Goal: Information Seeking & Learning: Learn about a topic

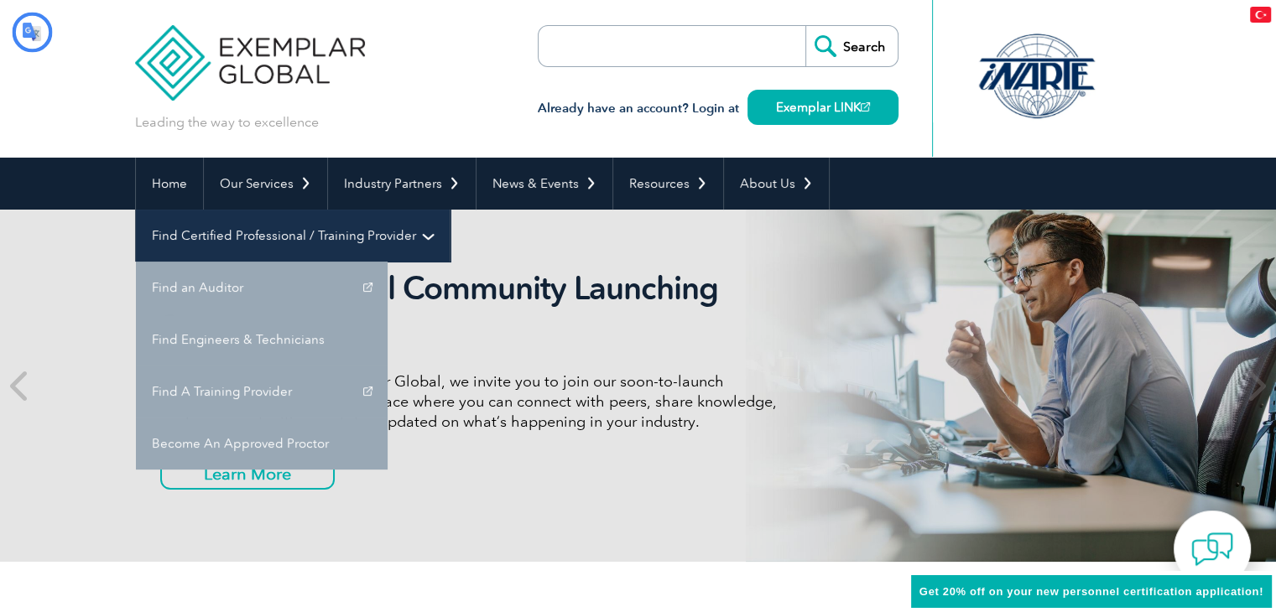
type input "Aramak"
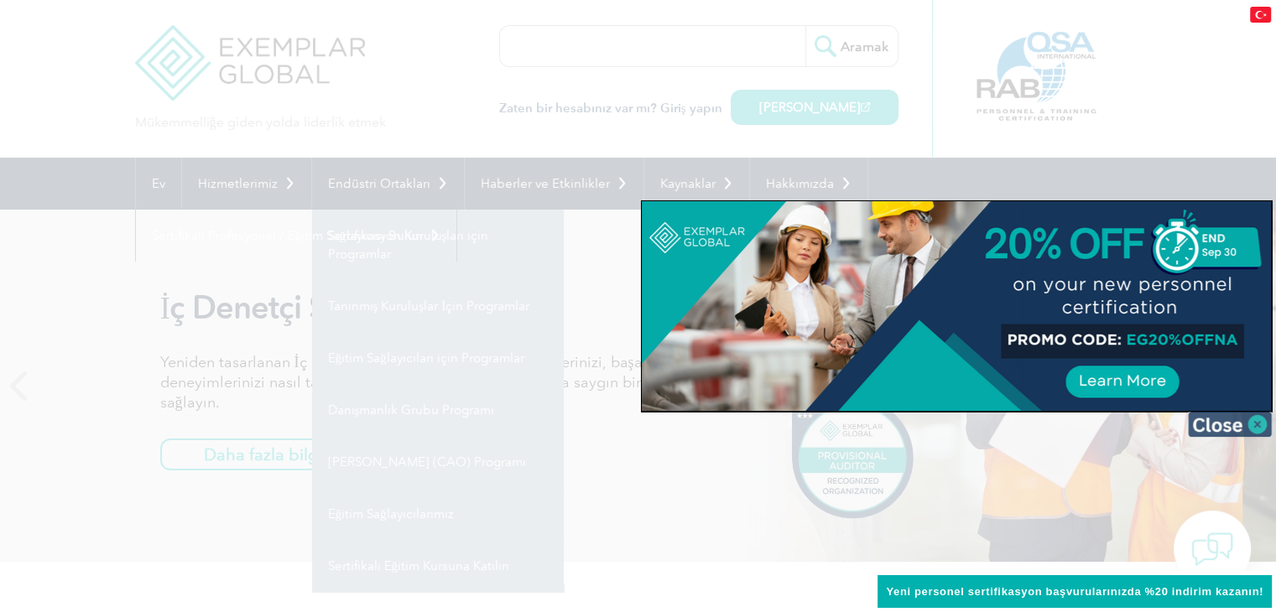
click at [1251, 428] on img at bounding box center [1230, 424] width 84 height 25
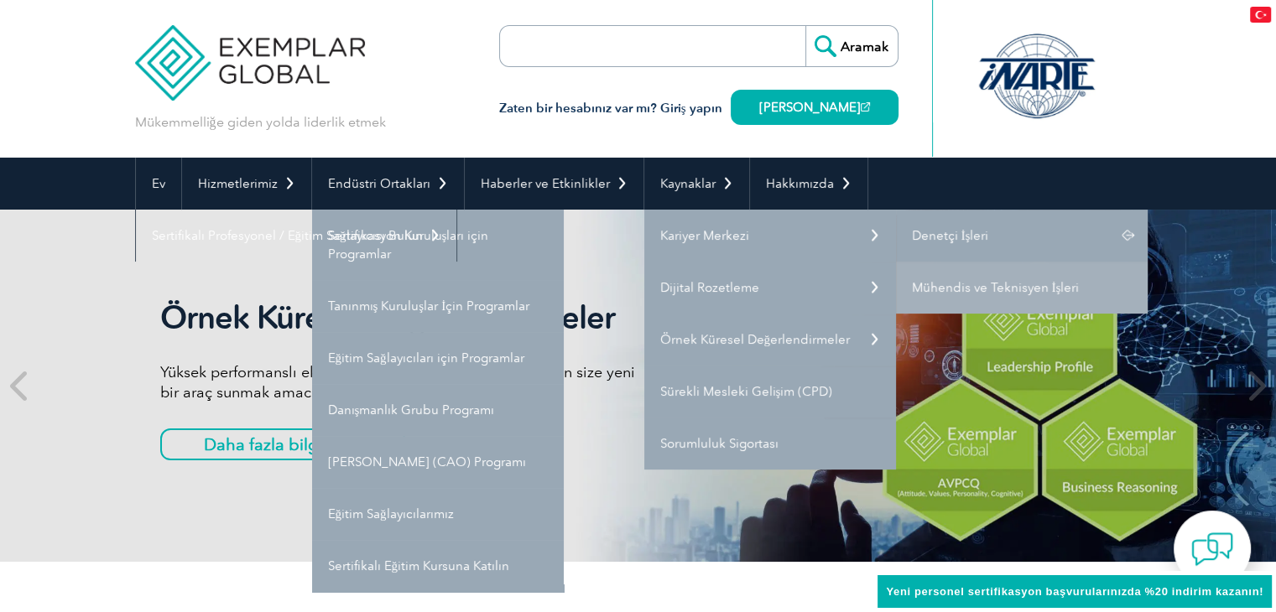
click at [986, 236] on link "Denetçi İşleri" at bounding box center [1022, 236] width 252 height 52
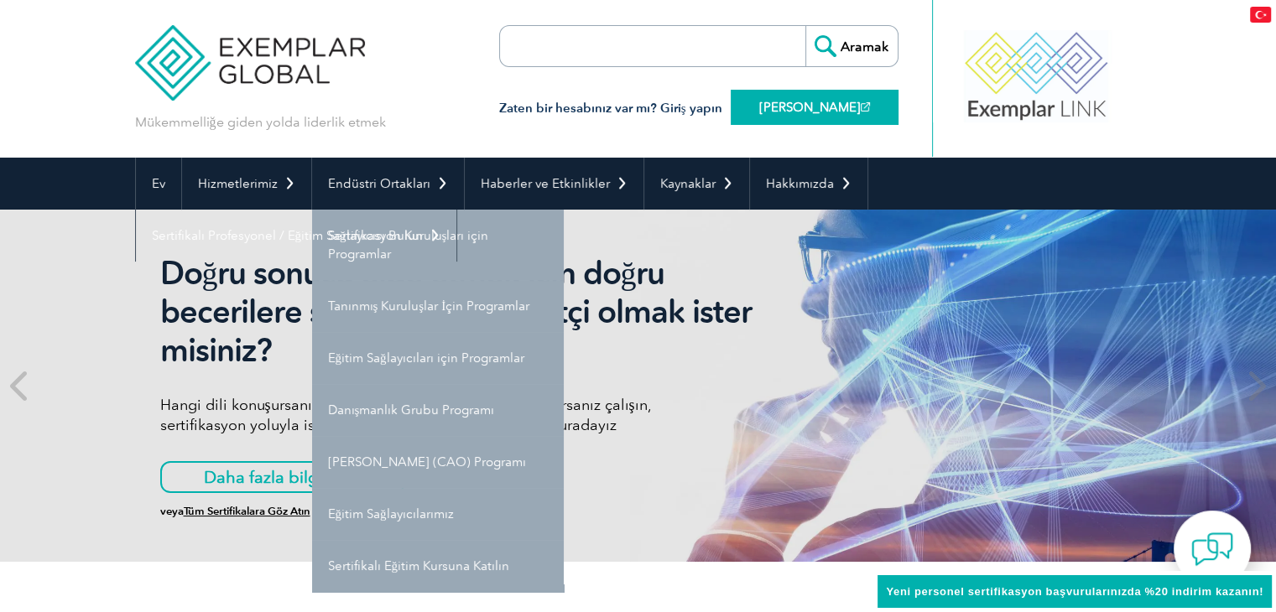
click at [799, 106] on font "[PERSON_NAME]" at bounding box center [809, 107] width 101 height 15
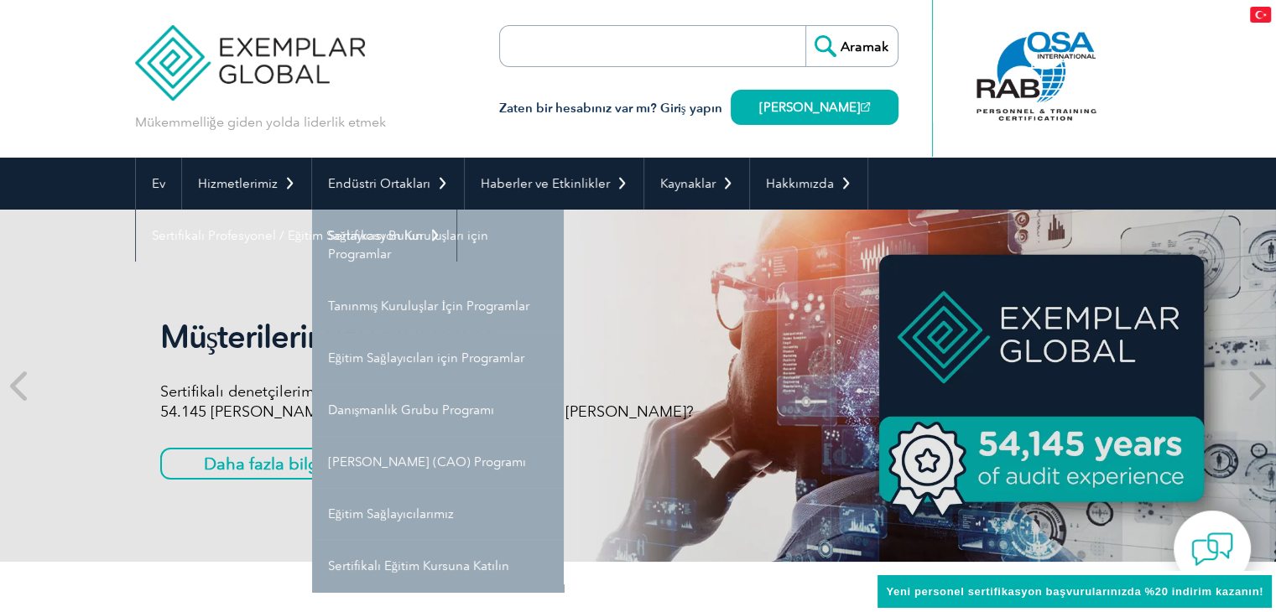
click at [1255, 18] on img at bounding box center [1260, 15] width 21 height 16
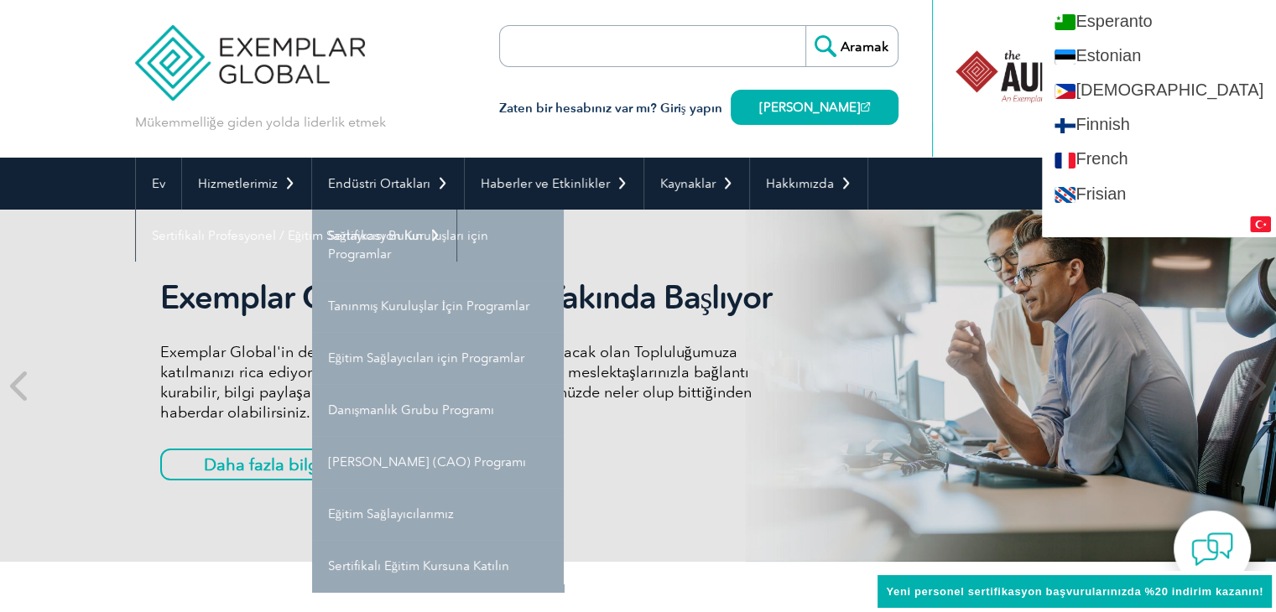
scroll to position [755, 0]
click at [446, 48] on div "Mükemmelliğe giden yolda liderlik etmek Aramak Zaten bir hesabınız var mı? Giri…" at bounding box center [638, 79] width 1007 height 158
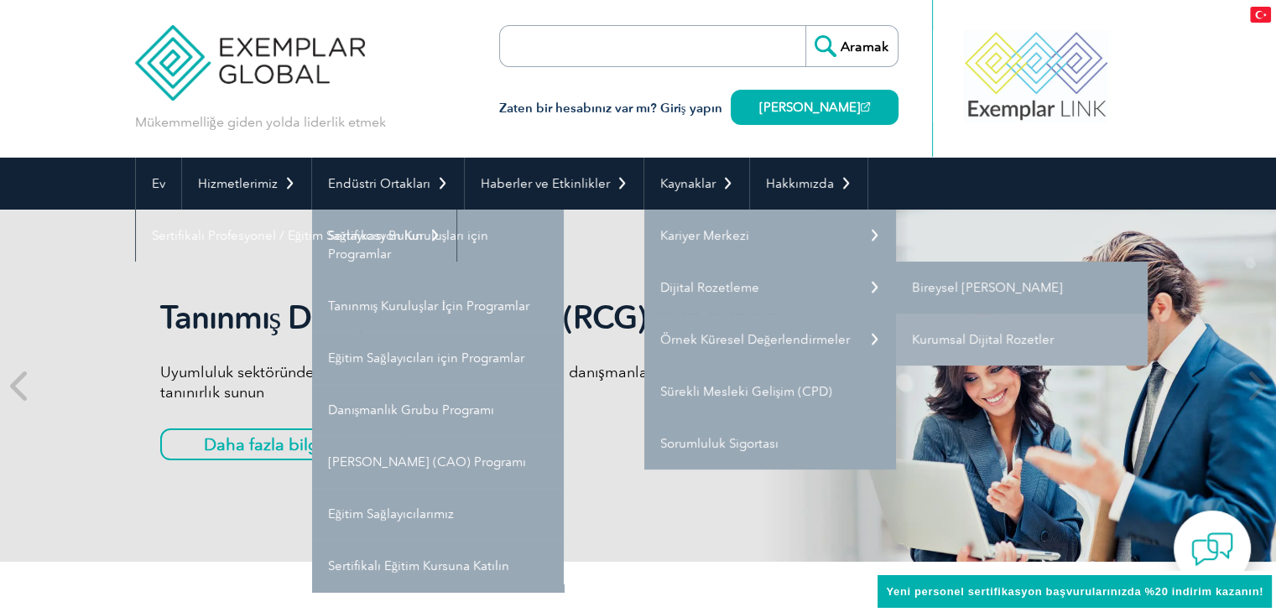
click font "Bireysel Dijital Rozetler"
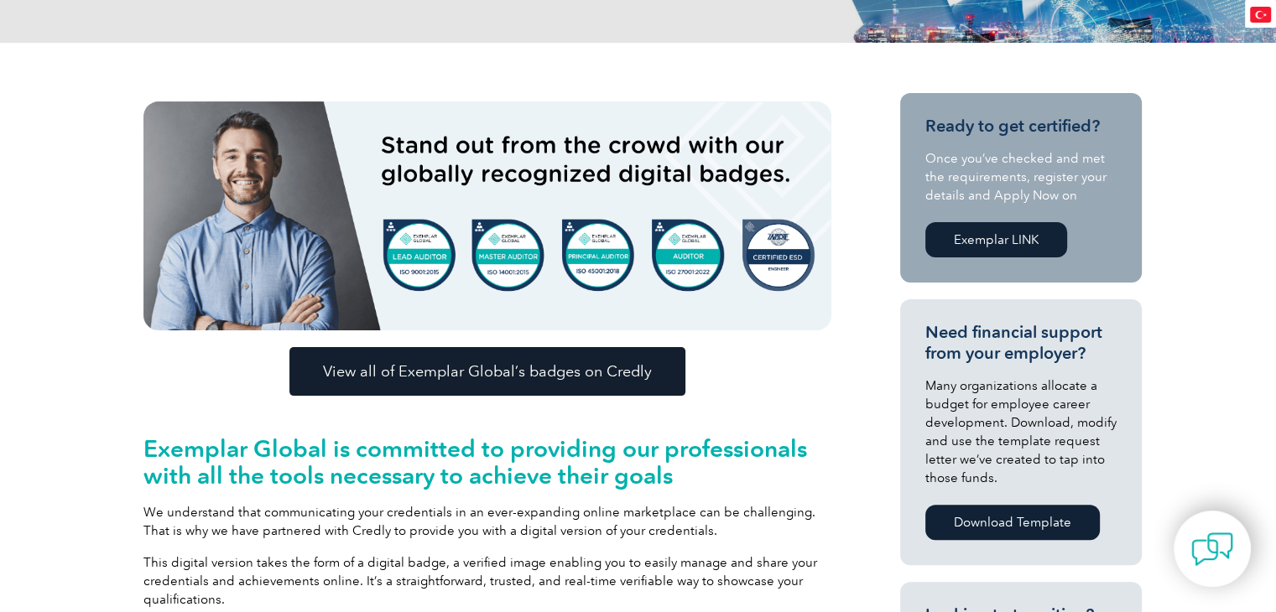
type input "Aramak"
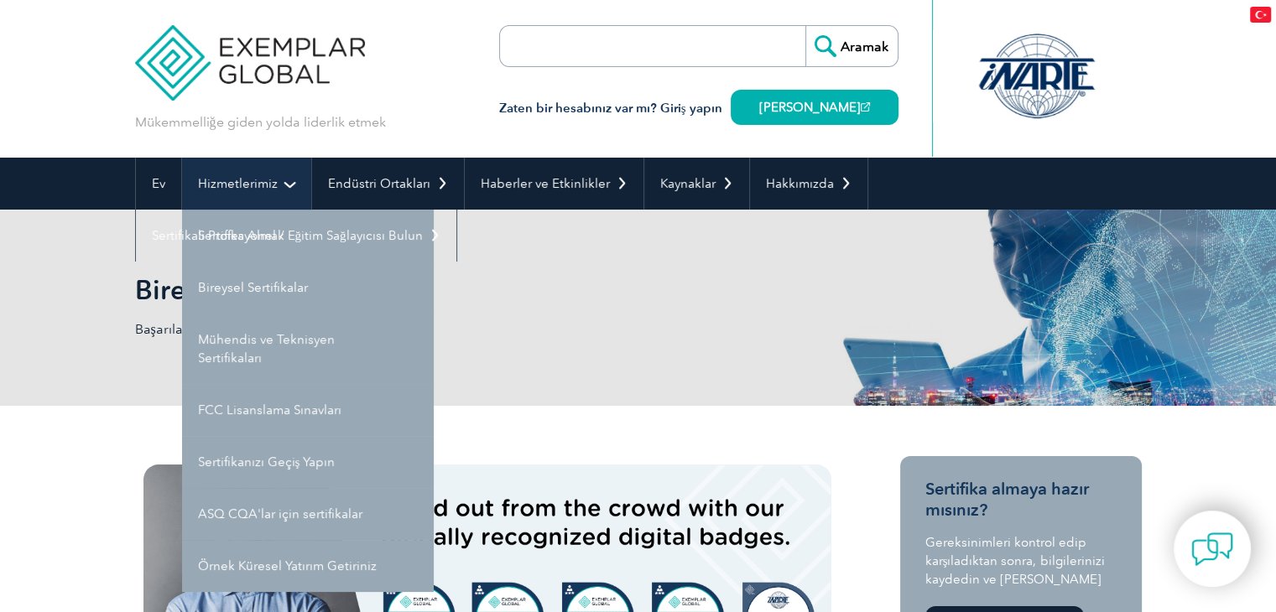
click at [263, 196] on link "Hizmetlerimiz" at bounding box center [246, 184] width 129 height 52
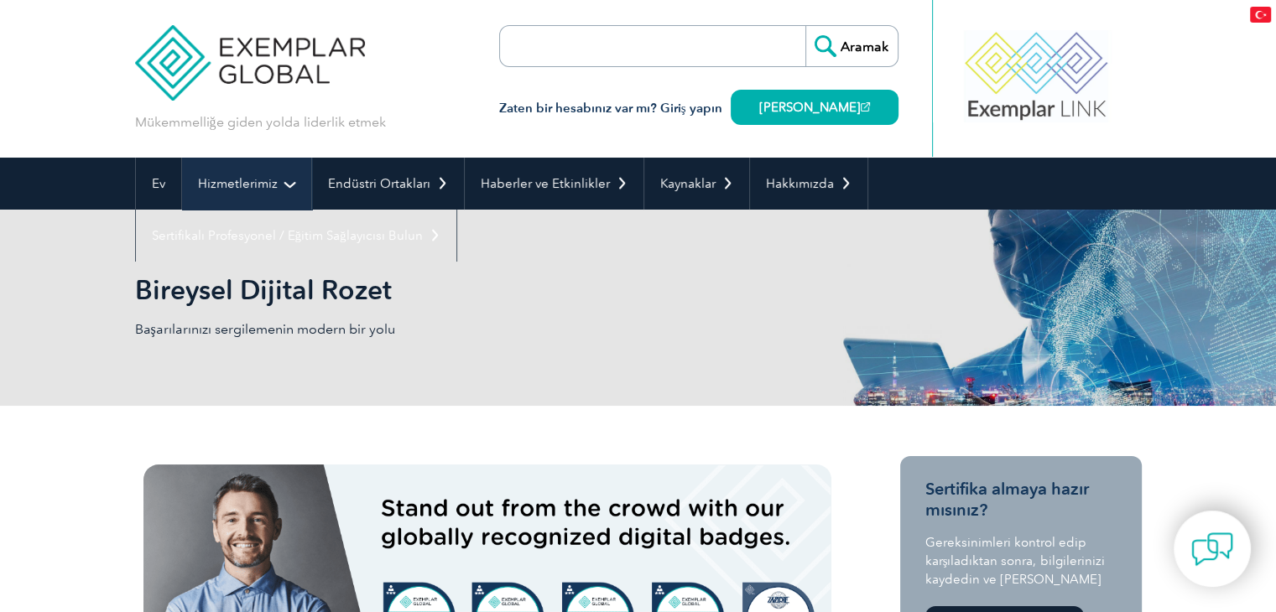
click at [289, 191] on link "Hizmetlerimiz" at bounding box center [246, 184] width 129 height 52
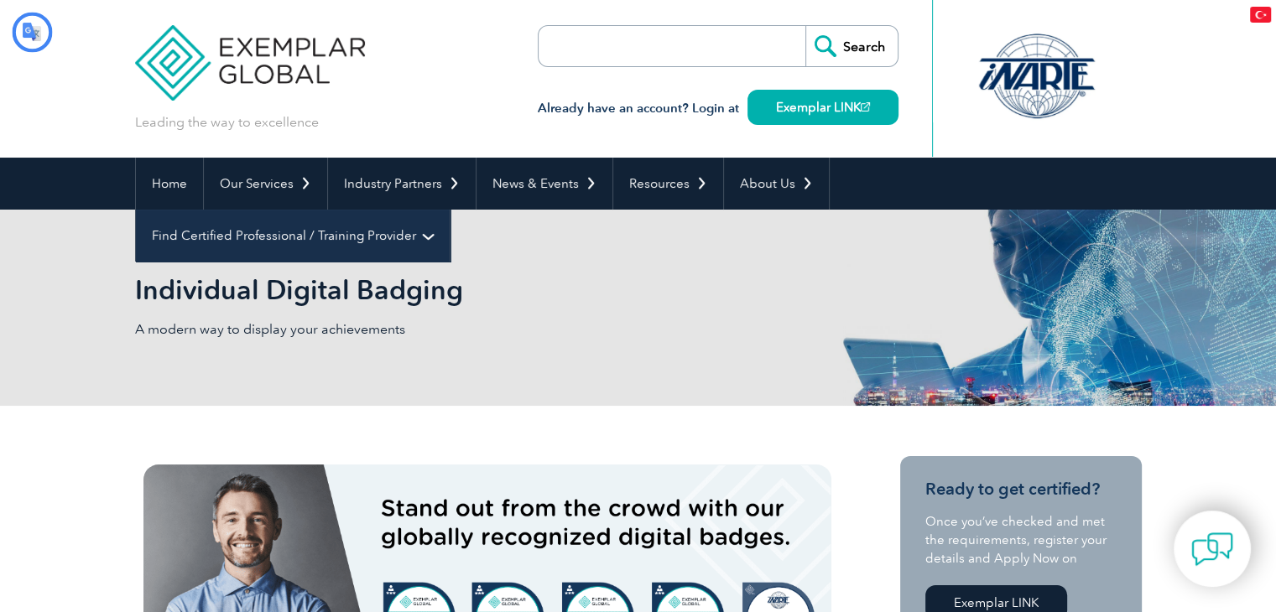
type input "Aramak"
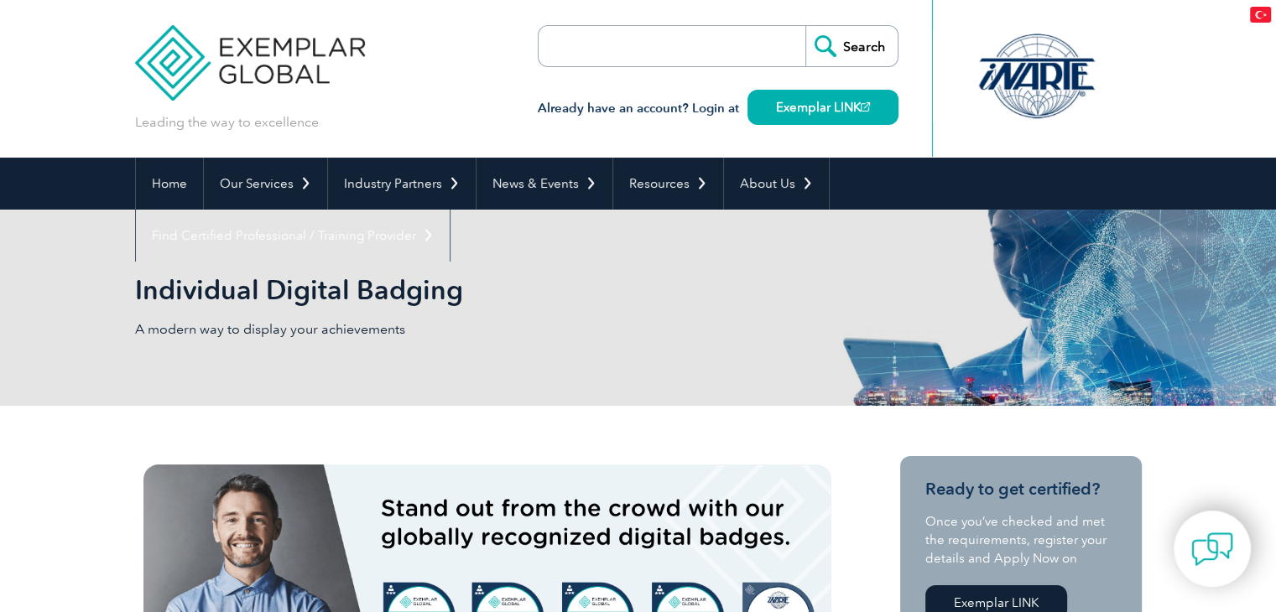
type input "Aramak"
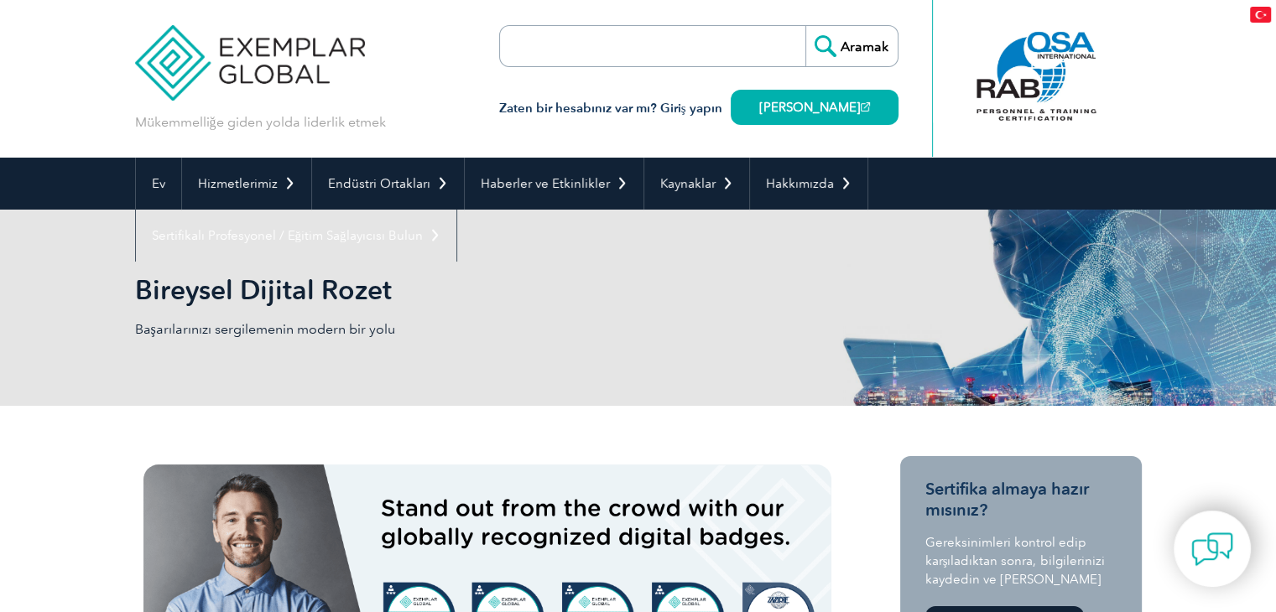
click at [1260, 18] on img at bounding box center [1260, 15] width 21 height 16
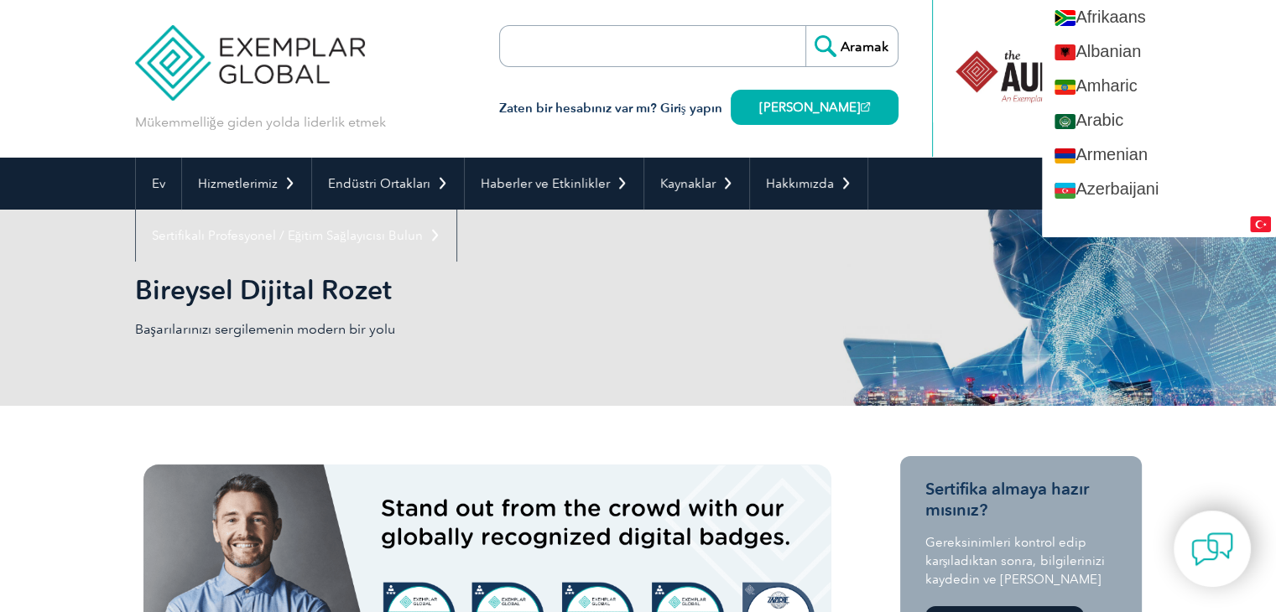
click at [654, 315] on div "Bireysel Dijital Rozet Başarılarınızı sergilemenin modern bir yolu" at bounding box center [638, 308] width 1007 height 196
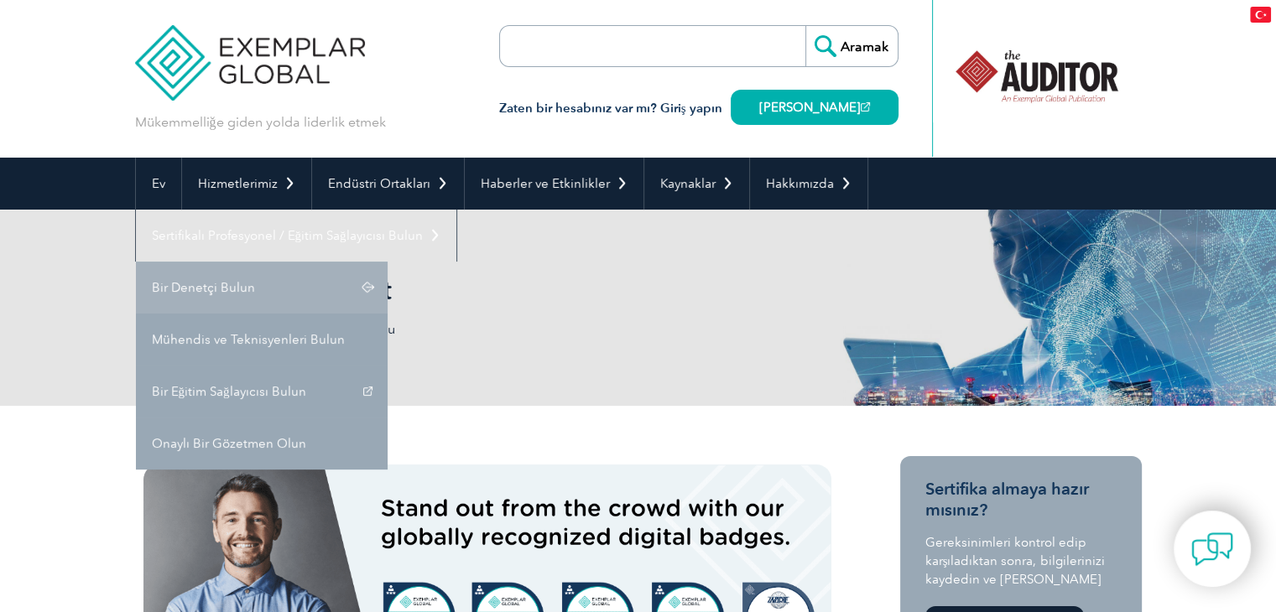
click at [265, 282] on link "Bir Denetçi Bulun" at bounding box center [262, 288] width 252 height 52
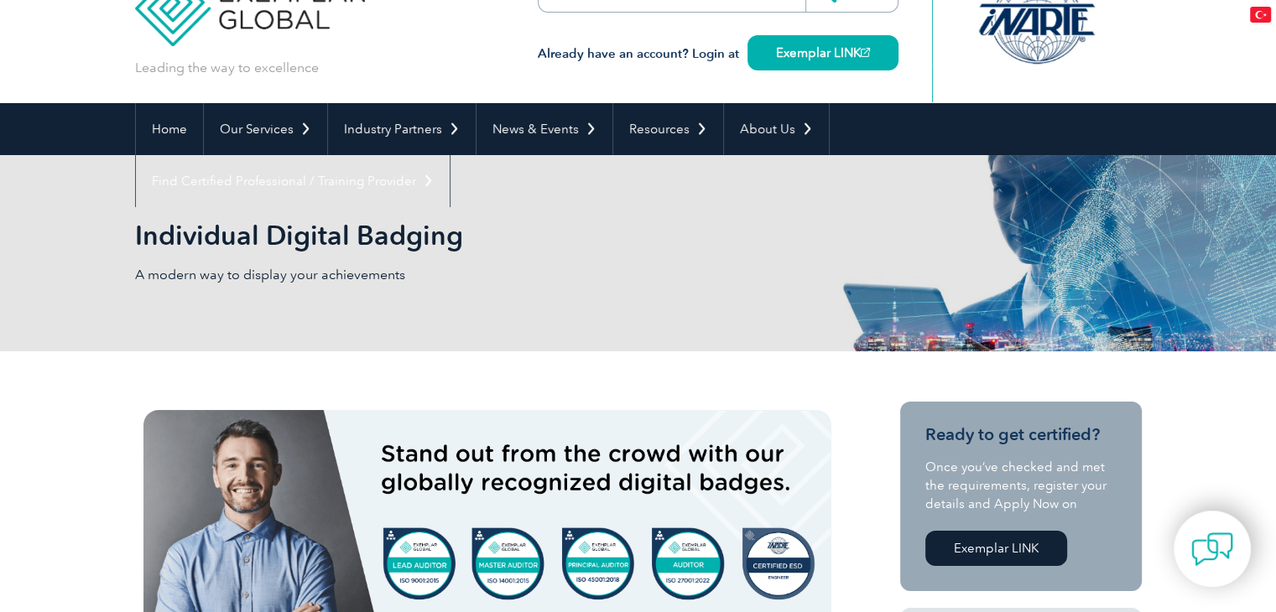
scroll to position [84, 0]
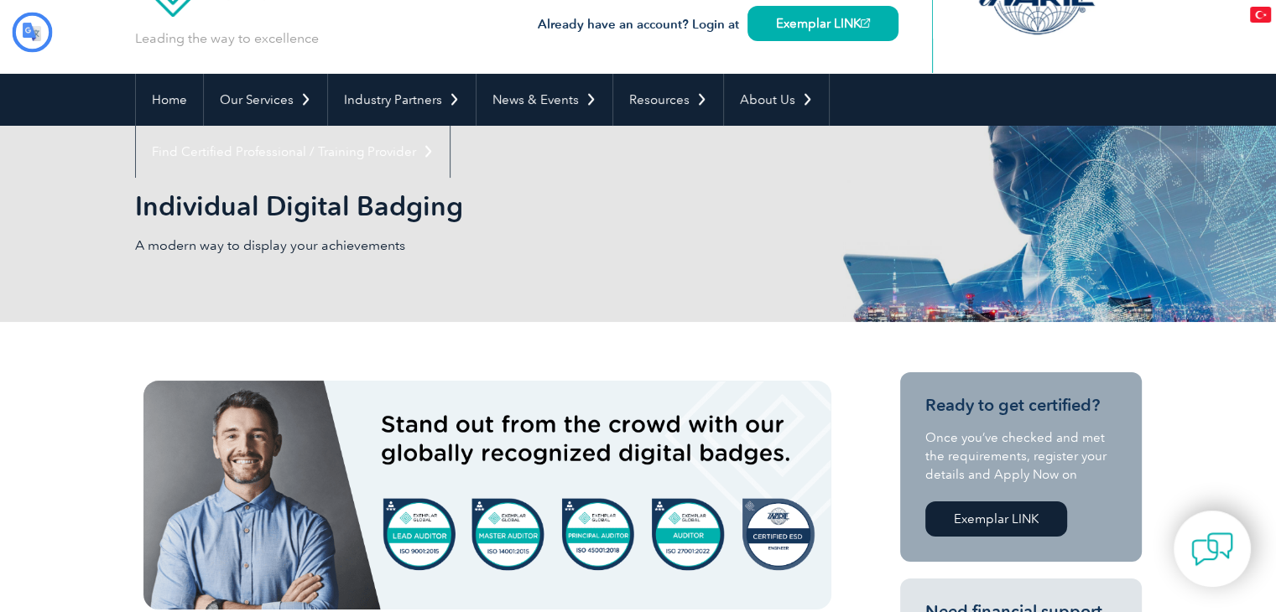
type input "Aramak"
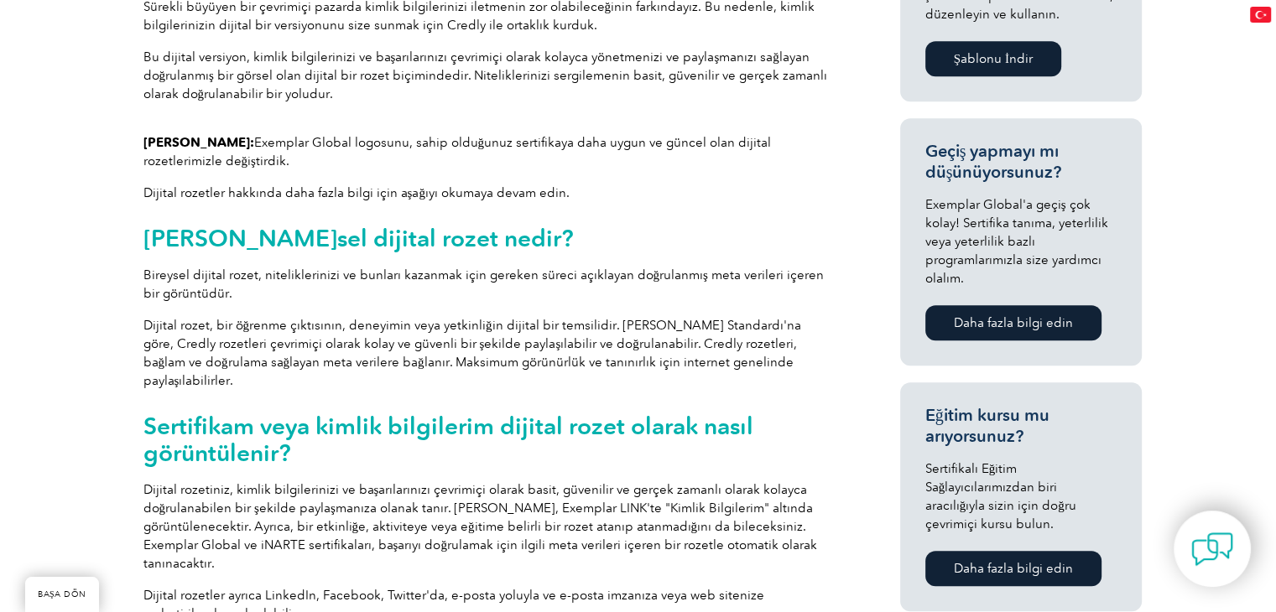
scroll to position [923, 0]
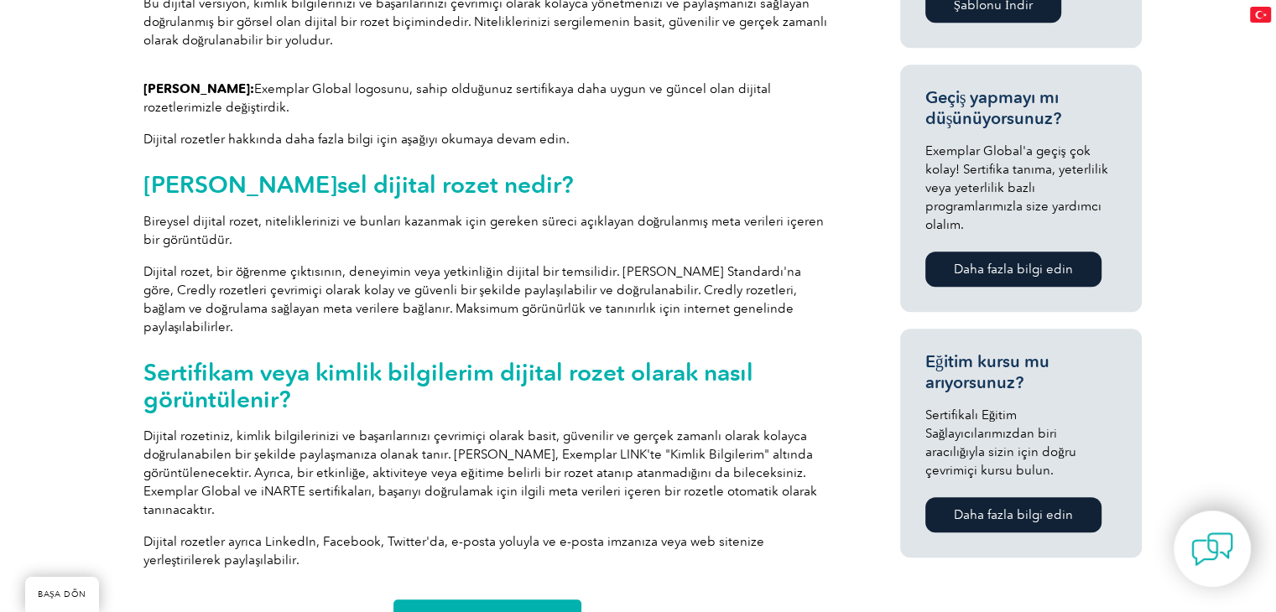
click at [1039, 272] on font "Daha fazla bilgi edin" at bounding box center [1013, 269] width 119 height 15
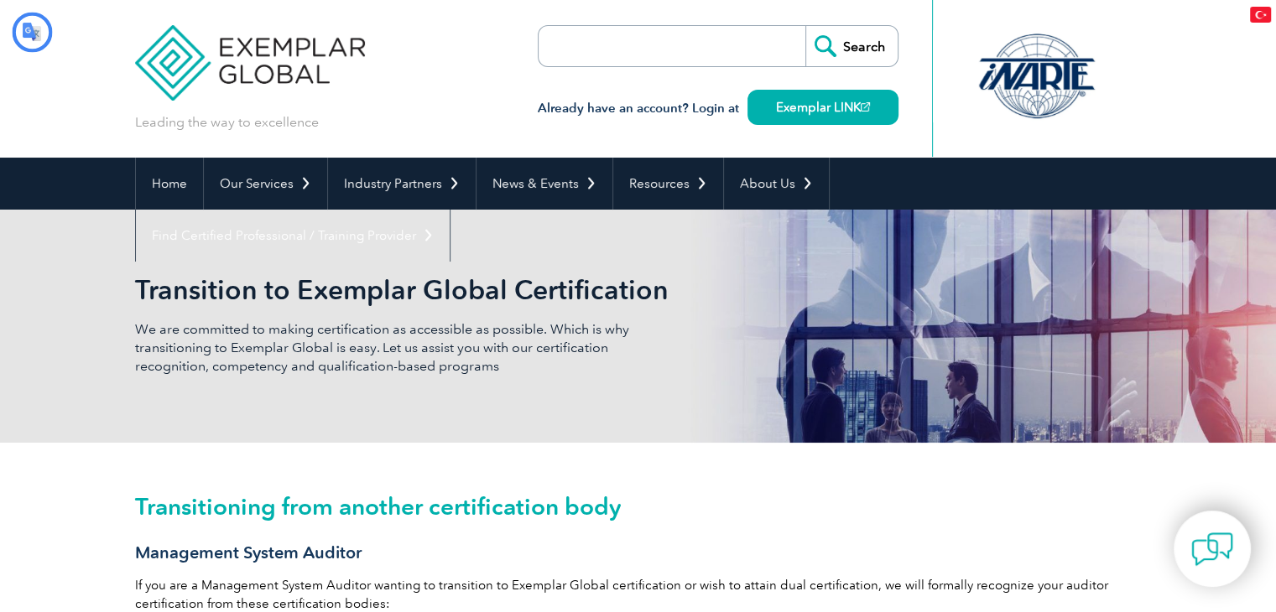
type input "Aramak"
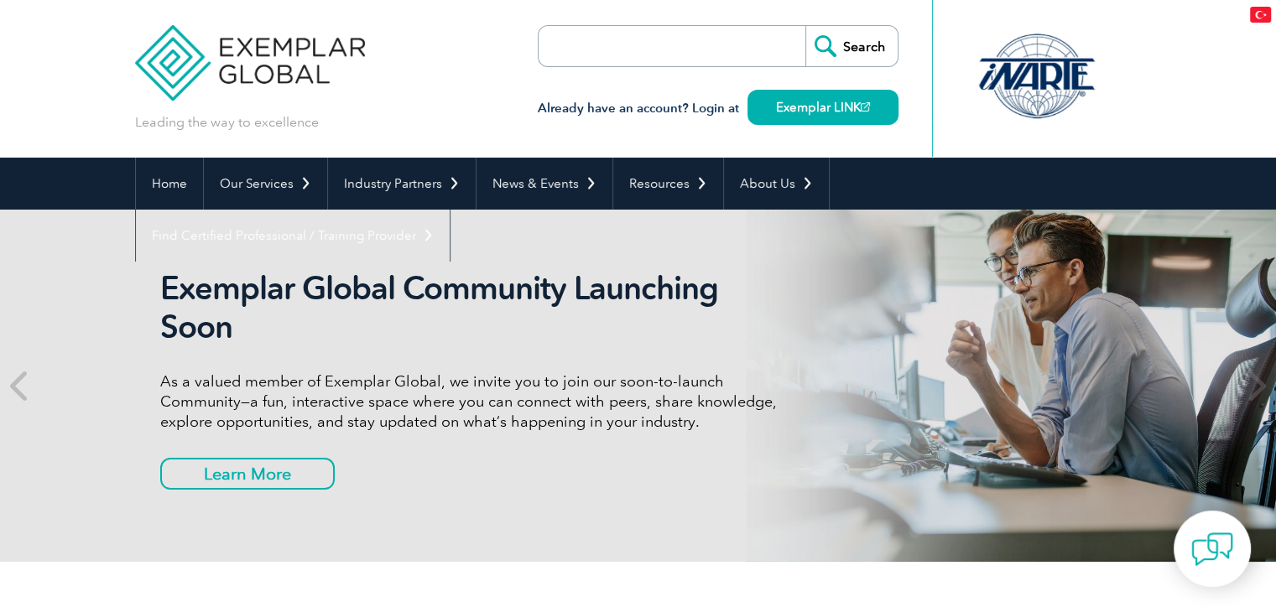
click at [597, 289] on h2 "Exemplar Global Community Launching Soon" at bounding box center [474, 307] width 629 height 77
type input "Aramak"
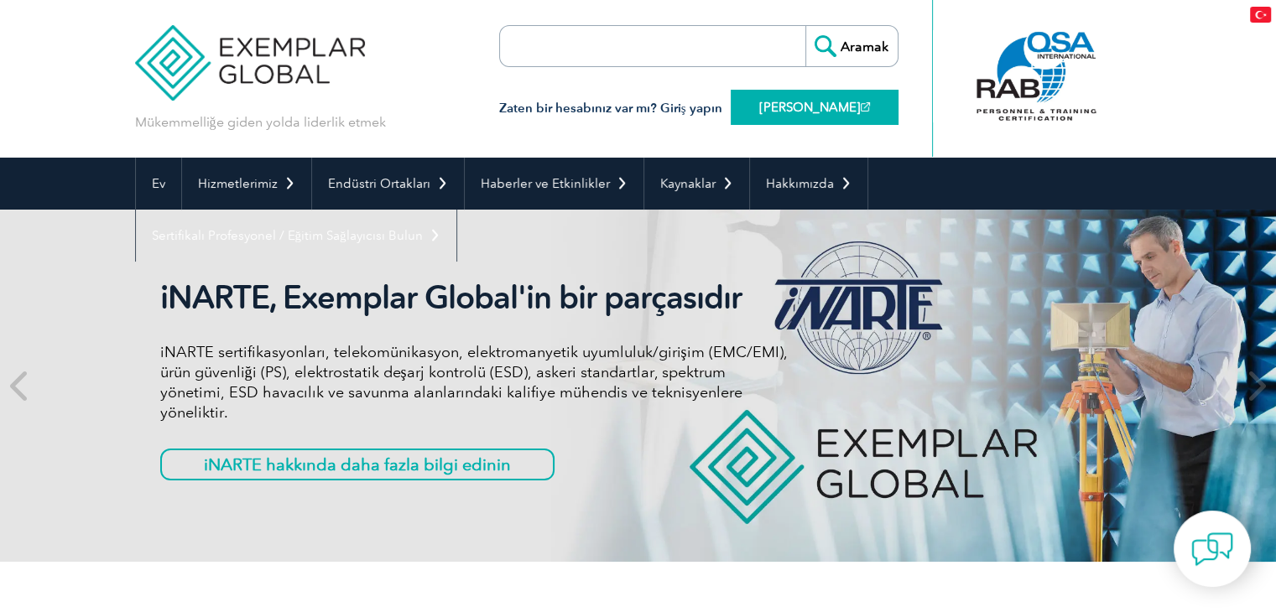
click at [802, 106] on font "[PERSON_NAME]" at bounding box center [809, 107] width 101 height 15
